Goal: Transaction & Acquisition: Purchase product/service

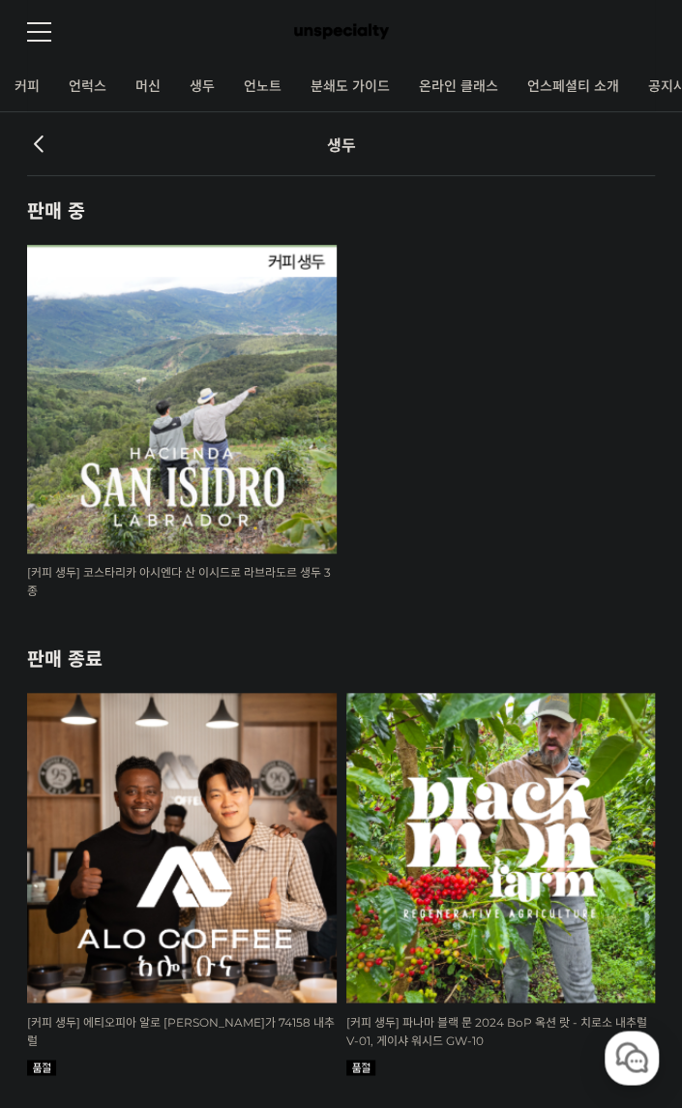
click at [227, 336] on img at bounding box center [181, 399] width 309 height 309
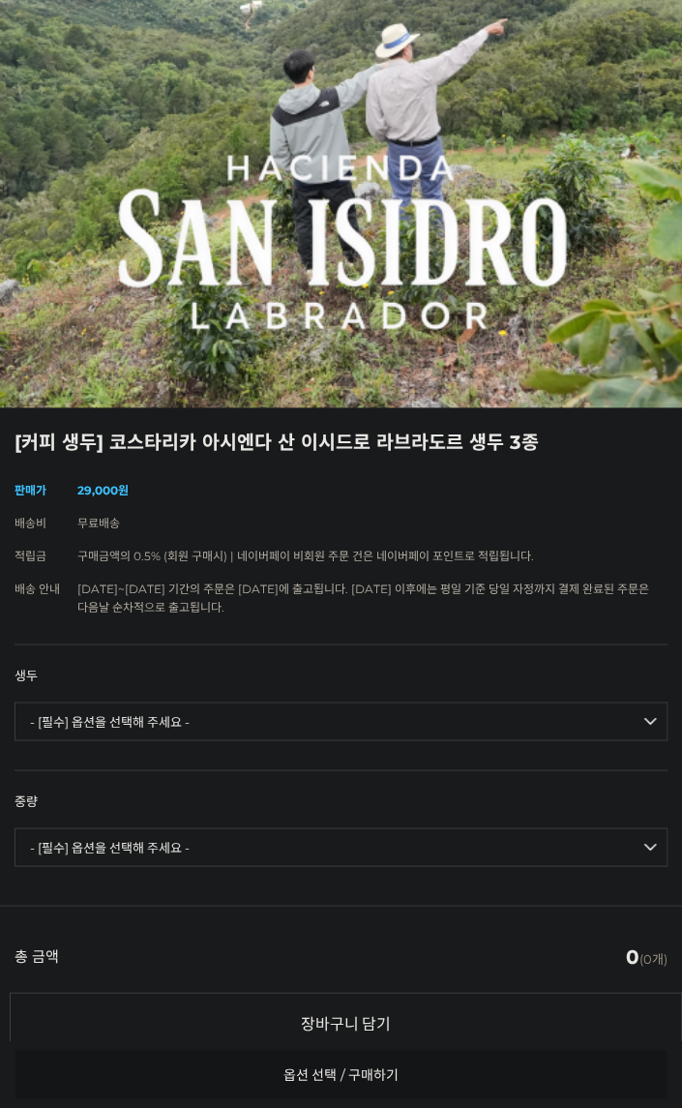
click at [225, 741] on select "- [필수] 옵션을 선택해 주세요 - ------------------- 코스타리카 아시엔다 산 이시드로 라브라도르 엘 세드로 게이샤 무산소 …" at bounding box center [341, 721] width 653 height 39
select select "코스타리카 아시엔다 산 이시드로 라브라도르 엘 세드로 게이샤 무산소 내추럴"
click at [15, 712] on select "- [필수] 옵션을 선택해 주세요 - ------------------- 코스타리카 아시엔다 산 이시드로 라브라도르 엘 세드로 게이샤 무산소 …" at bounding box center [341, 721] width 653 height 39
click at [270, 855] on select "- [필수] 옵션을 선택해 주세요 - ------------------- 500g 1kg" at bounding box center [341, 847] width 653 height 39
click at [192, 978] on div "총 금액 (개수) 0 (0개)" at bounding box center [341, 948] width 682 height 87
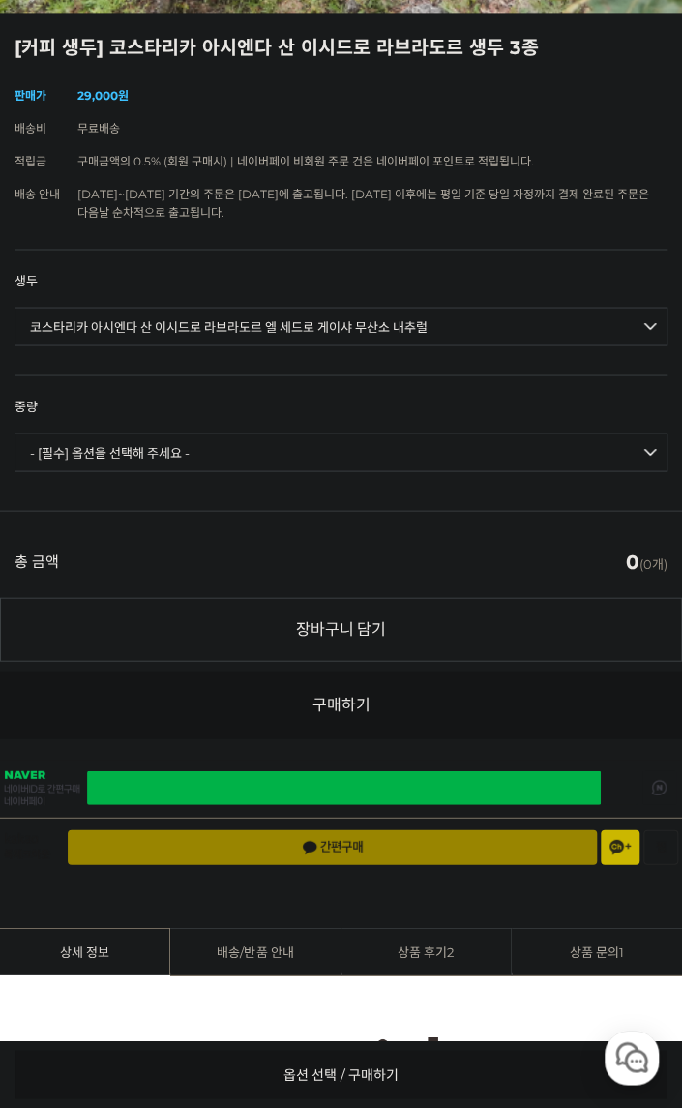
scroll to position [774, 0]
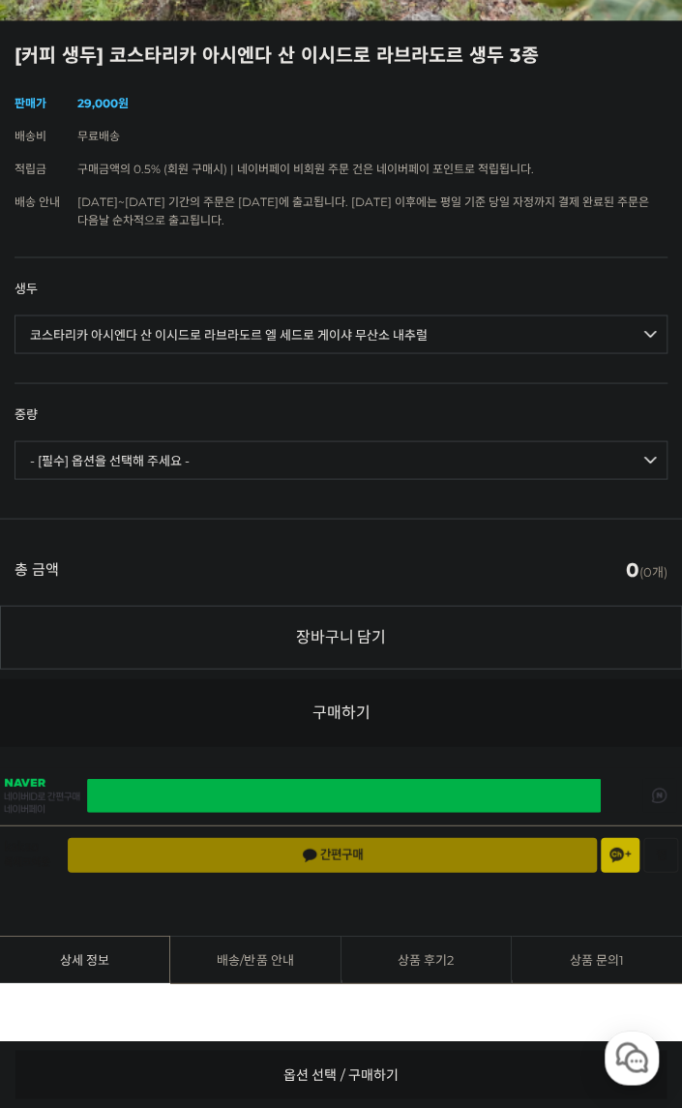
click at [197, 462] on select "- [필수] 옵션을 선택해 주세요 - ------------------- 500g 1kg" at bounding box center [341, 459] width 653 height 39
select select "1kg"
click at [15, 451] on select "- [필수] 옵션을 선택해 주세요 - ------------------- 500g 1kg" at bounding box center [341, 459] width 653 height 39
select select "*"
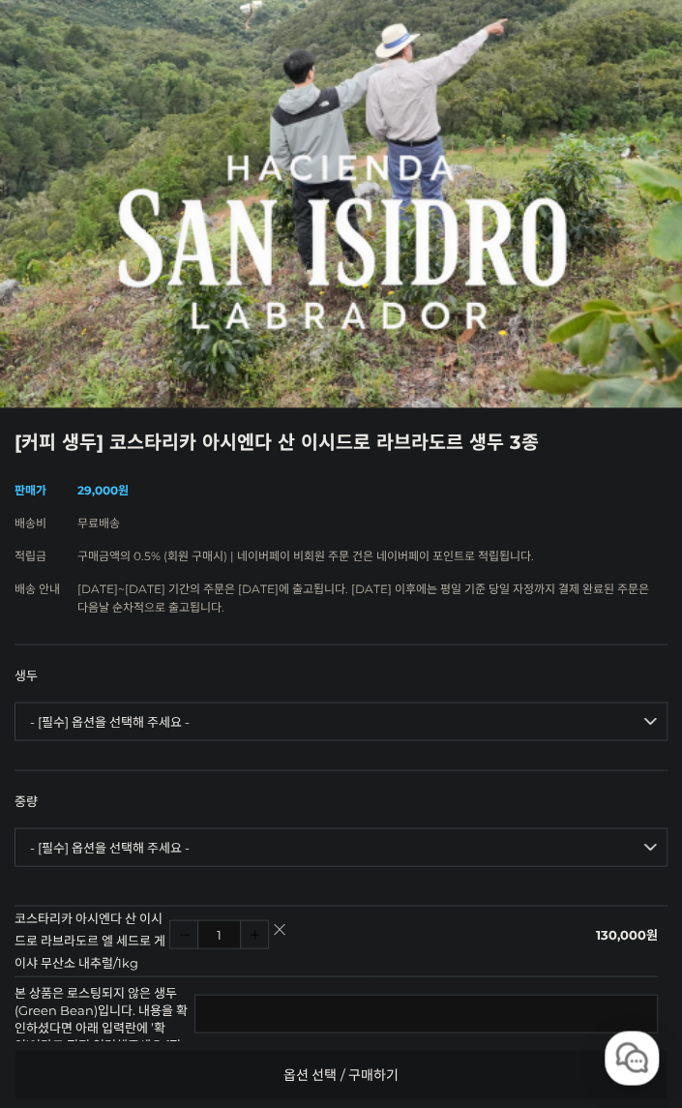
scroll to position [0, 0]
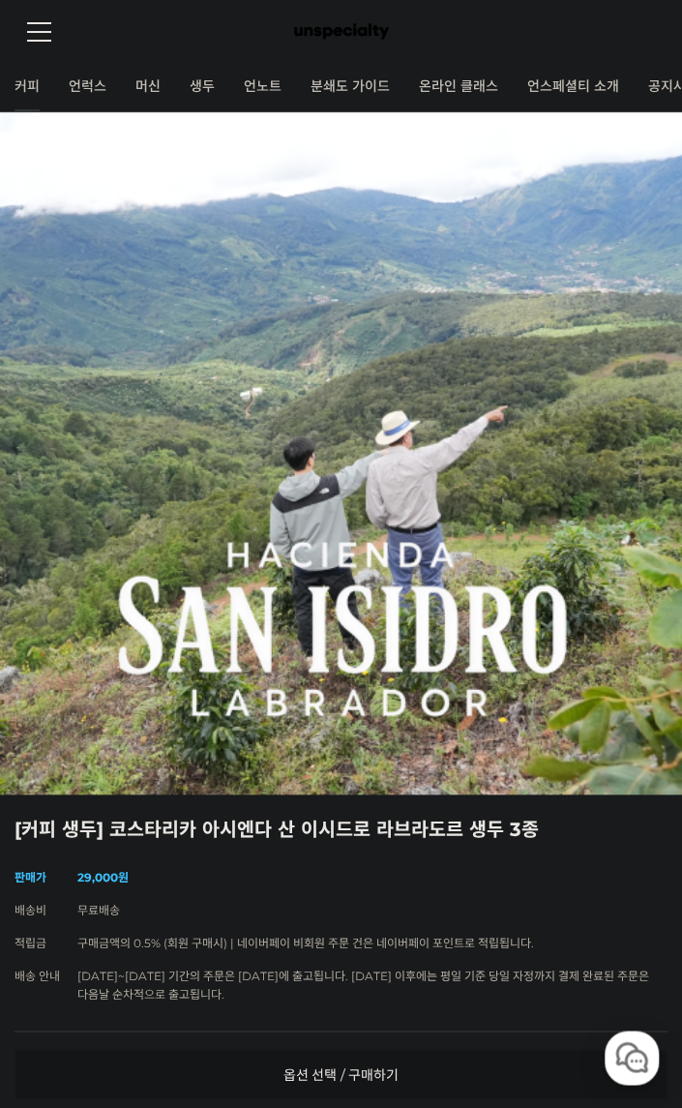
click at [28, 91] on link "커피" at bounding box center [27, 87] width 54 height 48
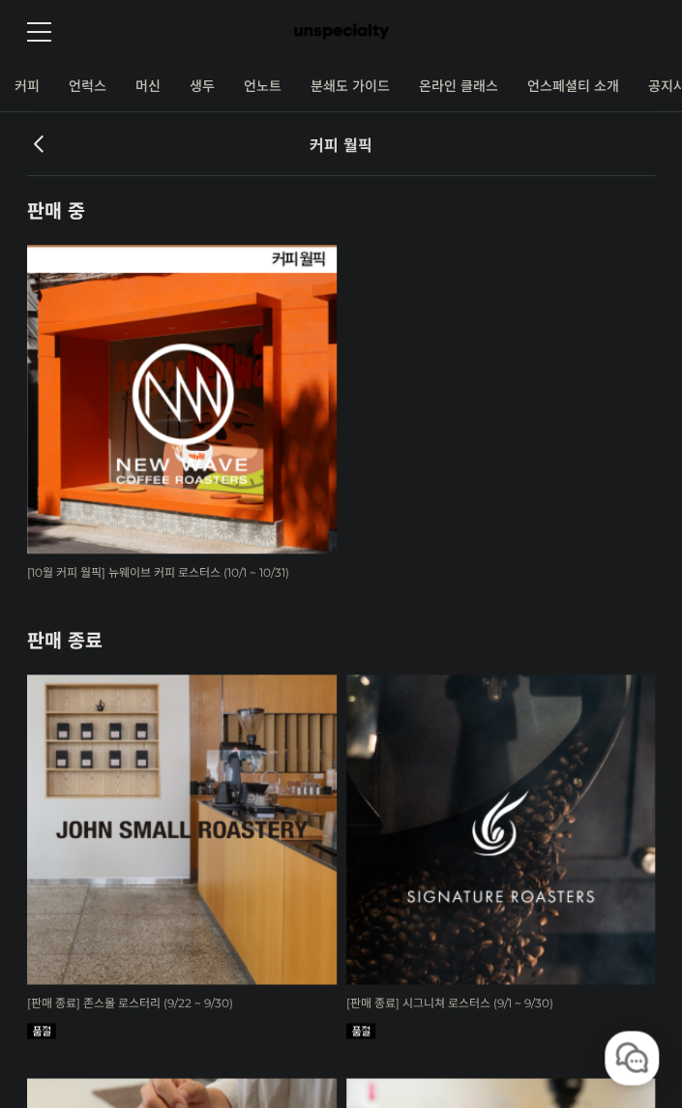
click at [58, 81] on link "언럭스" at bounding box center [87, 87] width 67 height 48
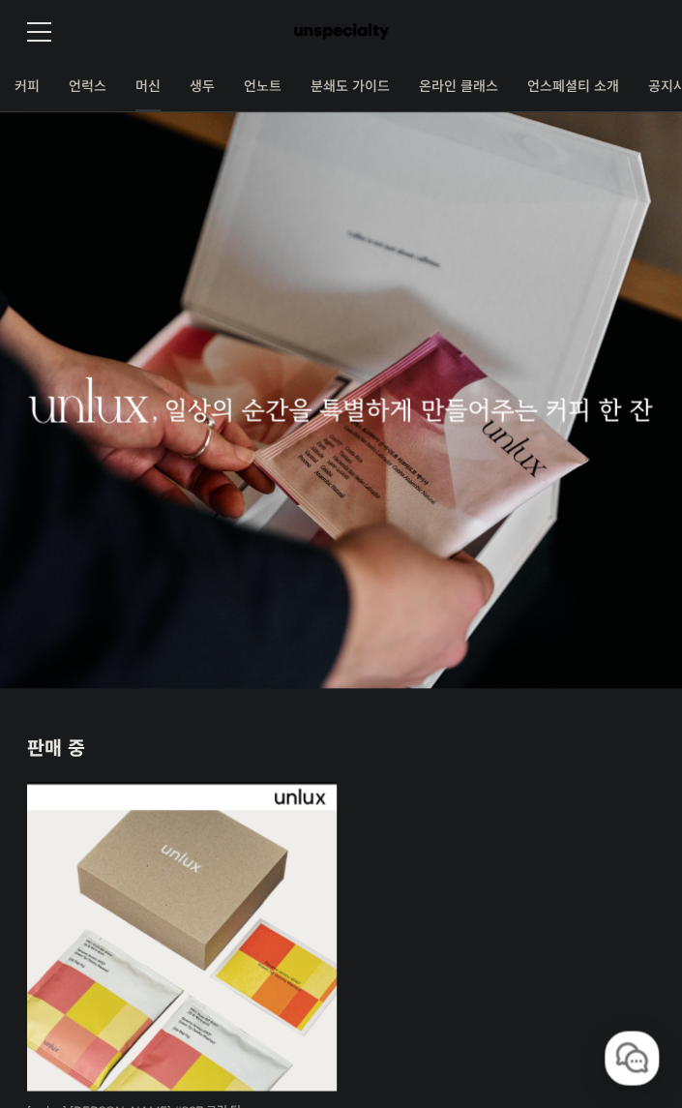
click at [148, 80] on link "머신" at bounding box center [148, 87] width 54 height 48
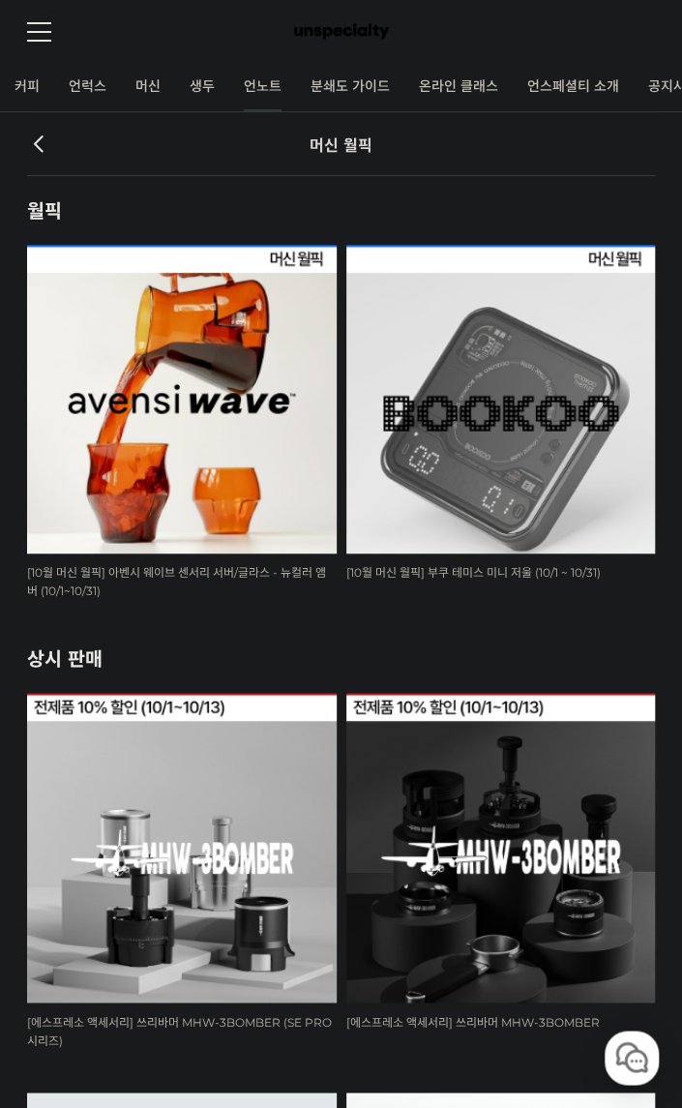
click at [258, 76] on link "언노트" at bounding box center [262, 87] width 67 height 48
click at [153, 82] on link "머신" at bounding box center [148, 87] width 54 height 48
click at [139, 326] on img at bounding box center [181, 399] width 309 height 309
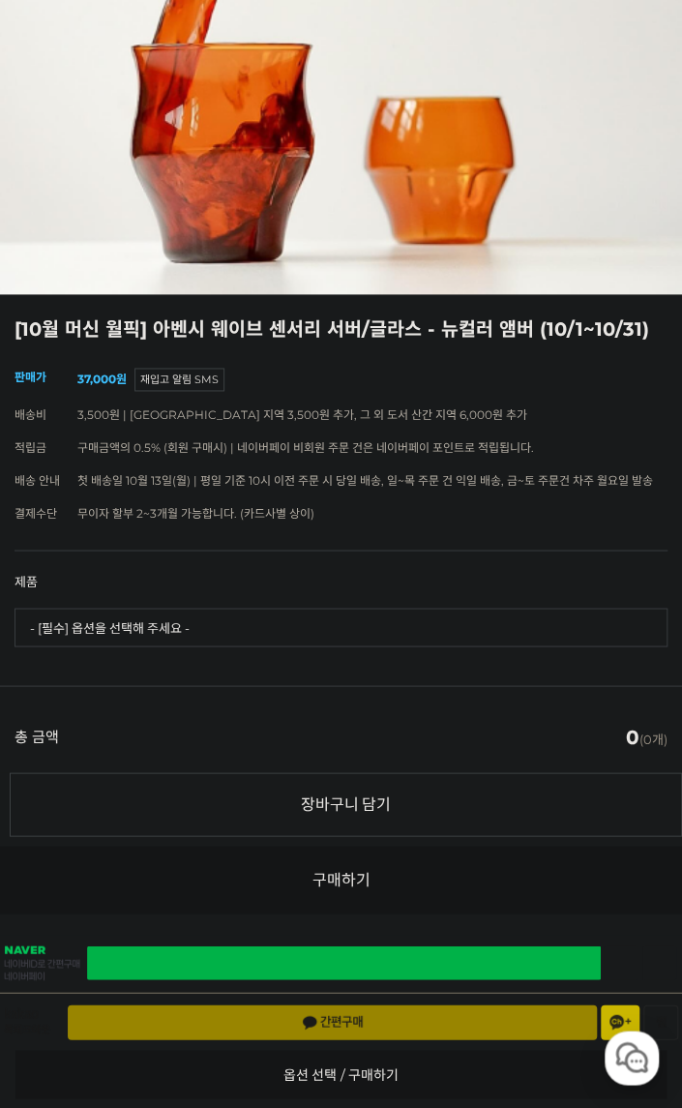
scroll to position [581, 0]
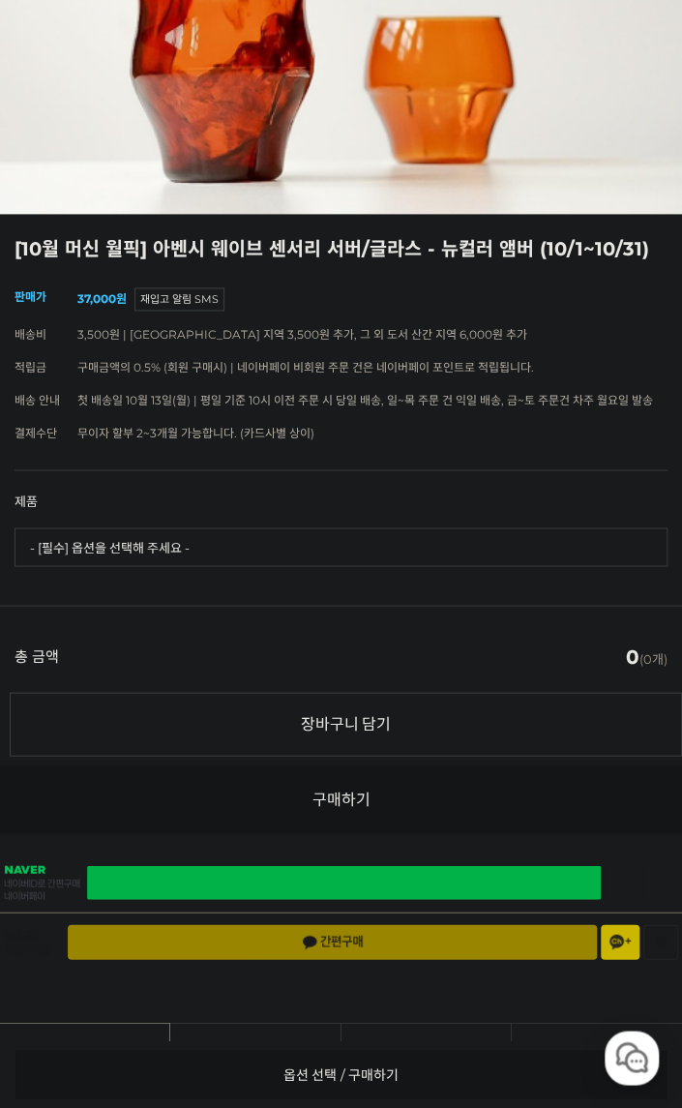
click at [167, 559] on select "- [필수] 옵션을 선택해 주세요 - ------------------- 웨이브 앰버 3종 세트 [품절] 사이클론 센서리 서버 앰버 [품절] …" at bounding box center [341, 547] width 653 height 39
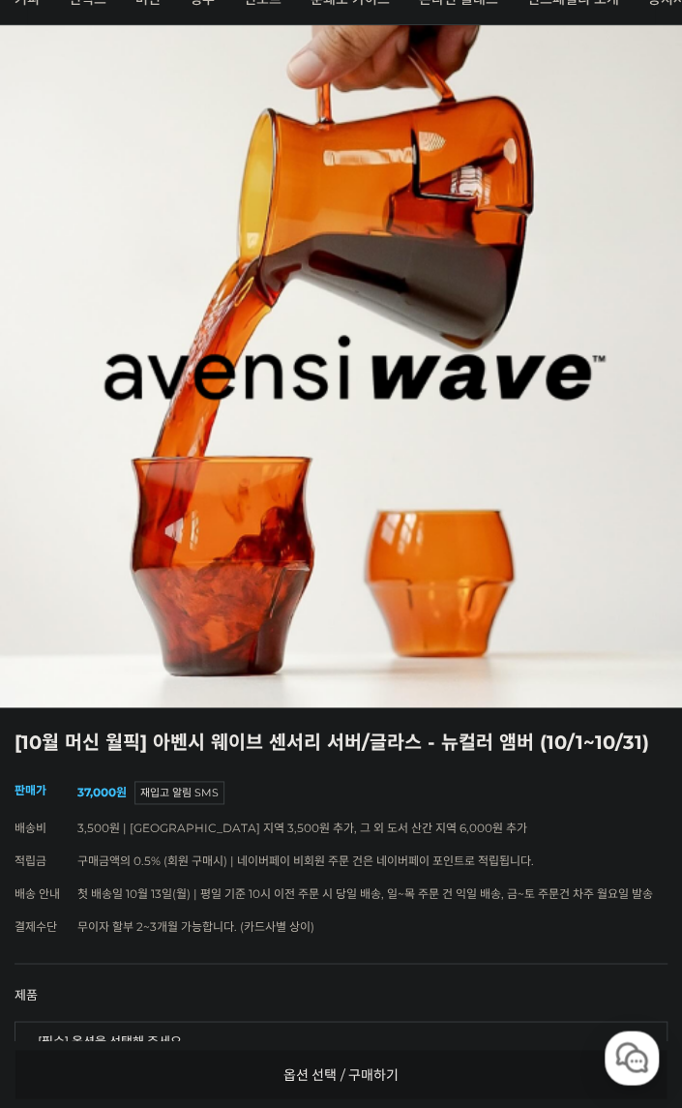
scroll to position [0, 0]
